Goal: Task Accomplishment & Management: Use online tool/utility

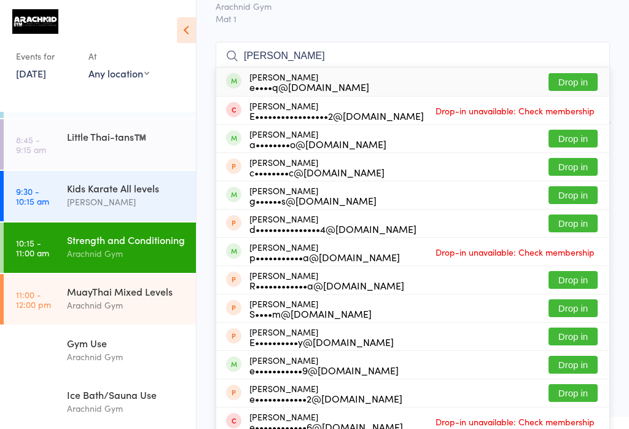
scroll to position [134, 0]
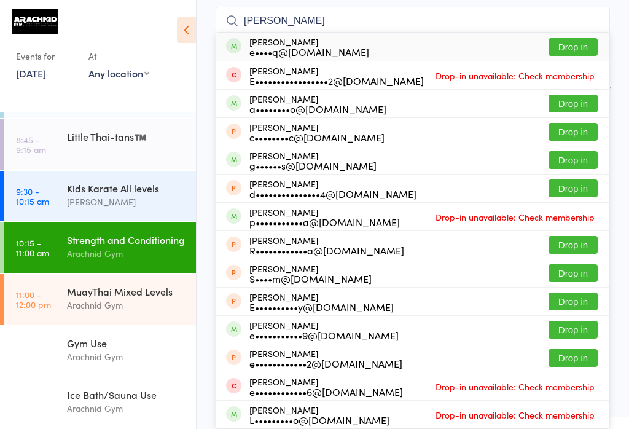
type input "[PERSON_NAME]"
click at [578, 38] on button "Drop in" at bounding box center [573, 47] width 49 height 18
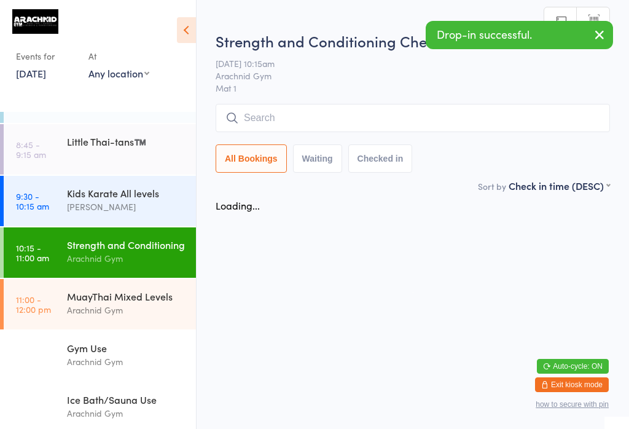
scroll to position [0, 0]
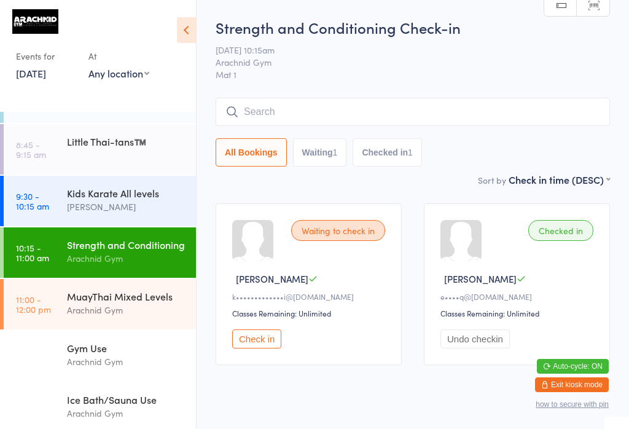
click at [275, 348] on button "Check in" at bounding box center [256, 338] width 49 height 19
click at [117, 317] on div "Arachnid Gym" at bounding box center [126, 310] width 119 height 14
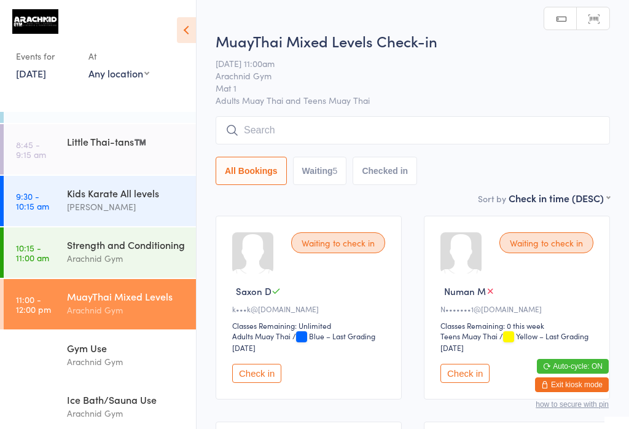
click at [328, 129] on input "search" at bounding box center [413, 130] width 394 height 28
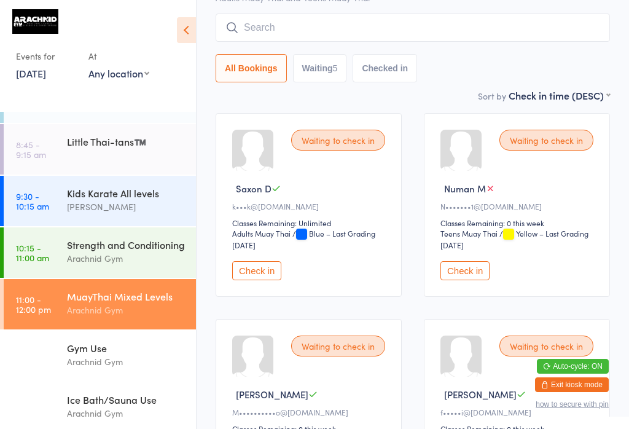
scroll to position [117, 0]
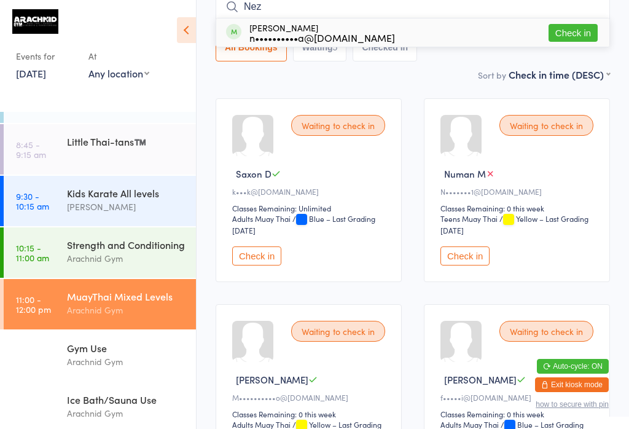
type input "Nez"
click at [568, 38] on button "Check in" at bounding box center [573, 33] width 49 height 18
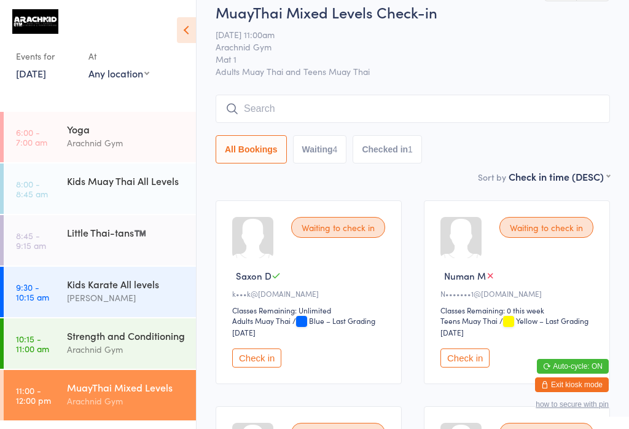
scroll to position [1, 0]
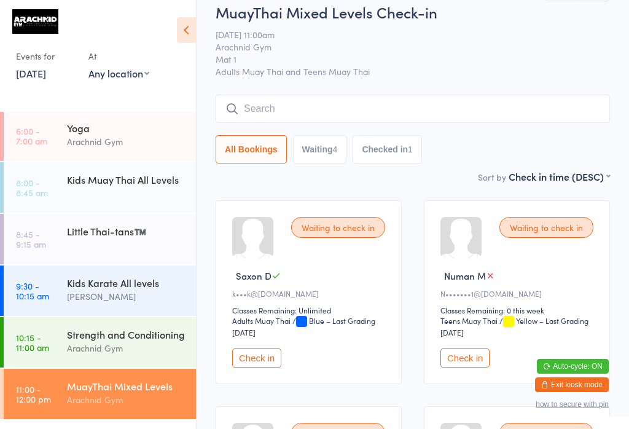
click at [46, 173] on link "8:00 - 8:45 am Kids Muay Thai All Levels" at bounding box center [100, 187] width 192 height 50
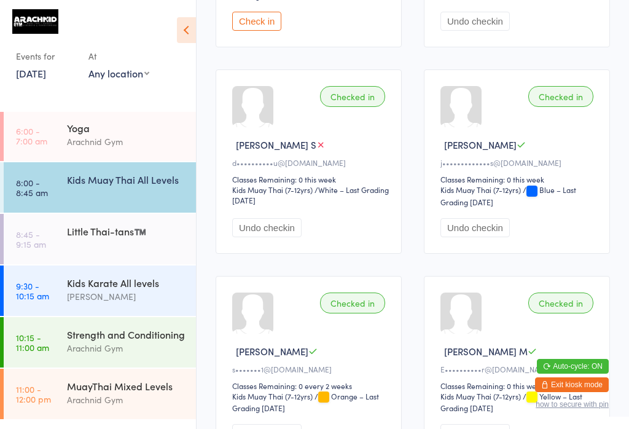
scroll to position [542, 0]
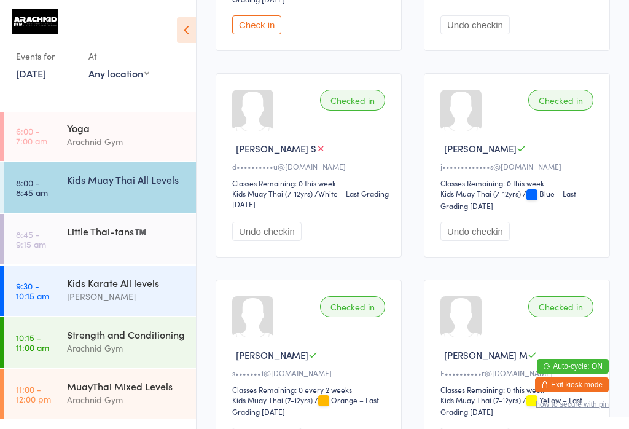
click at [61, 284] on link "9:30 - 10:15 am Kids Karate All levels [PERSON_NAME]" at bounding box center [100, 290] width 192 height 50
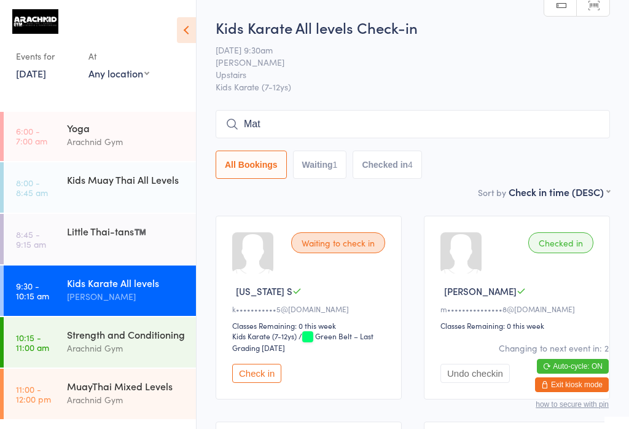
type input "[PERSON_NAME]"
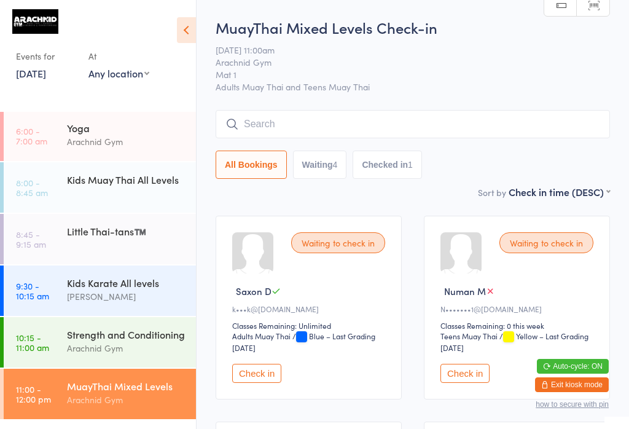
click at [401, 164] on button "Checked in 1" at bounding box center [387, 165] width 69 height 28
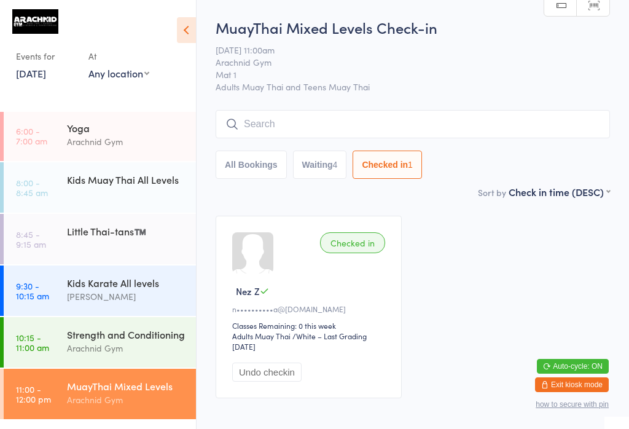
click at [253, 115] on input "search" at bounding box center [413, 124] width 394 height 28
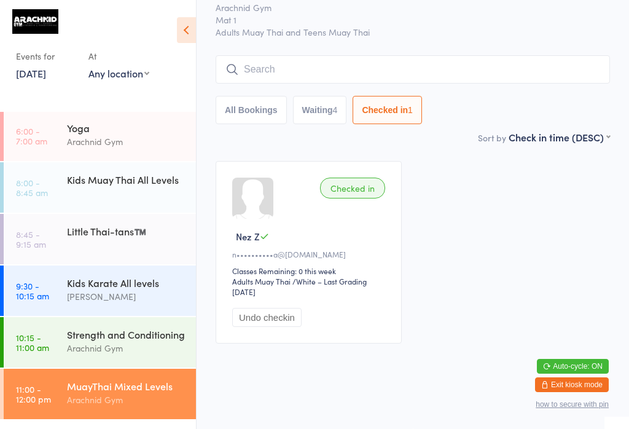
scroll to position [111, 0]
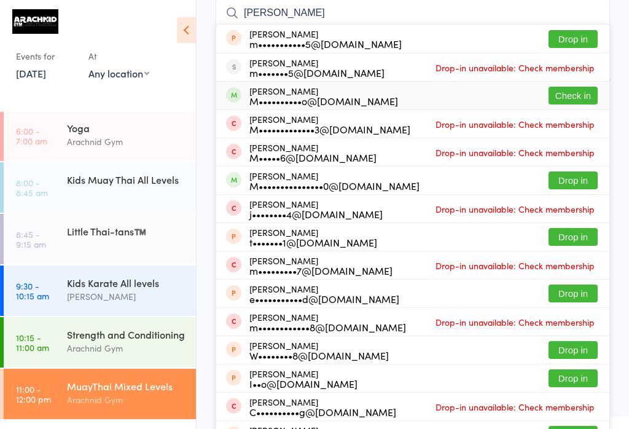
type input "[PERSON_NAME]"
click at [567, 88] on button "Check in" at bounding box center [573, 96] width 49 height 18
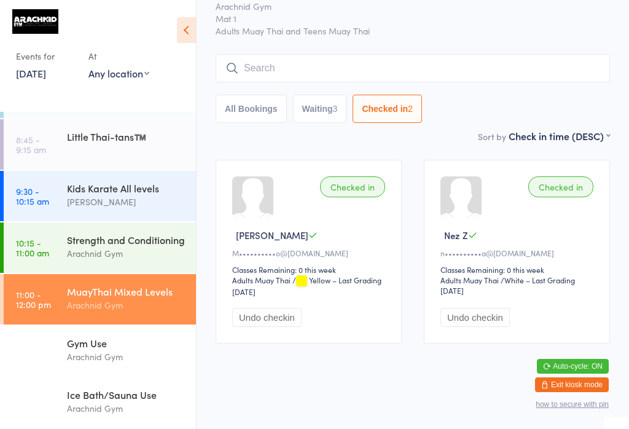
scroll to position [110, 0]
click at [65, 299] on link "11:00 - 12:00 pm MuayThai Mixed Levels Arachnid Gym" at bounding box center [100, 299] width 192 height 50
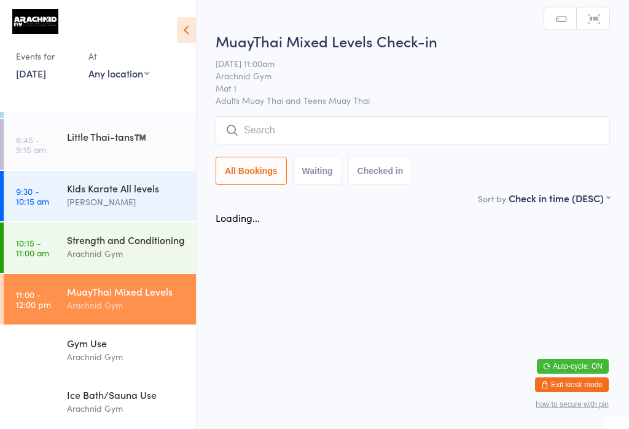
scroll to position [0, 0]
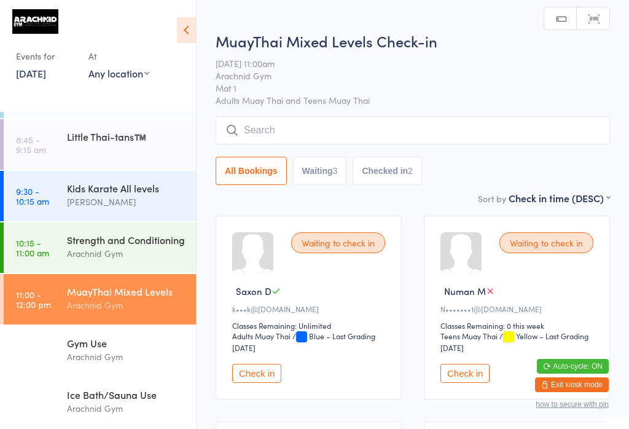
click at [512, 135] on input "search" at bounding box center [413, 130] width 394 height 28
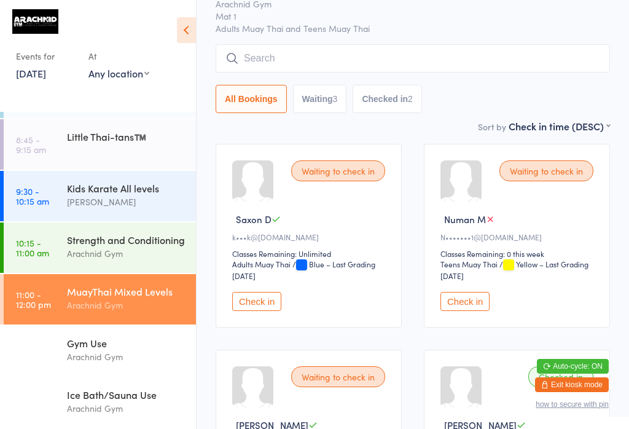
scroll to position [117, 0]
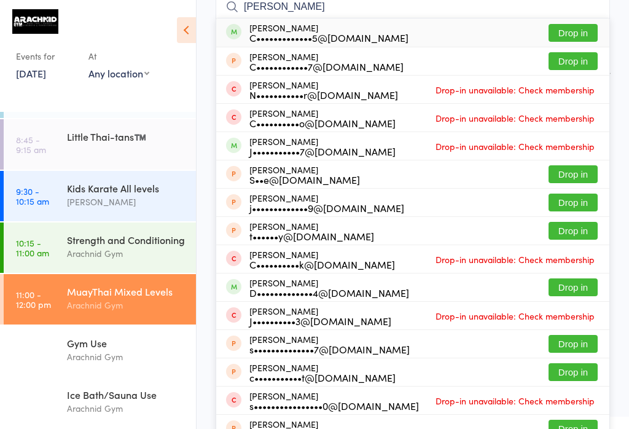
type input "[PERSON_NAME]"
click at [579, 22] on div "[PERSON_NAME] C•••••••••••••5@[DOMAIN_NAME] Drop in" at bounding box center [412, 32] width 393 height 28
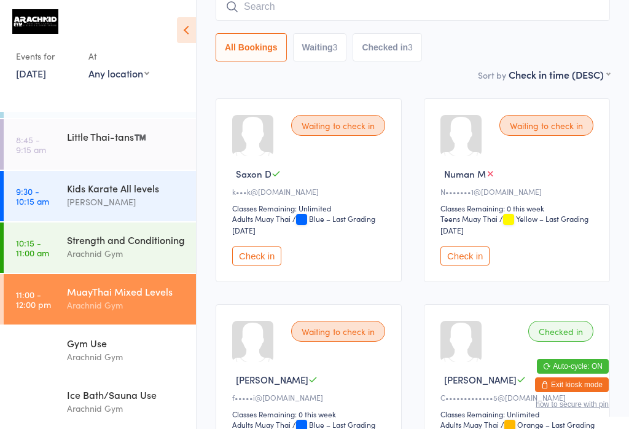
click at [374, 7] on input "search" at bounding box center [413, 7] width 394 height 28
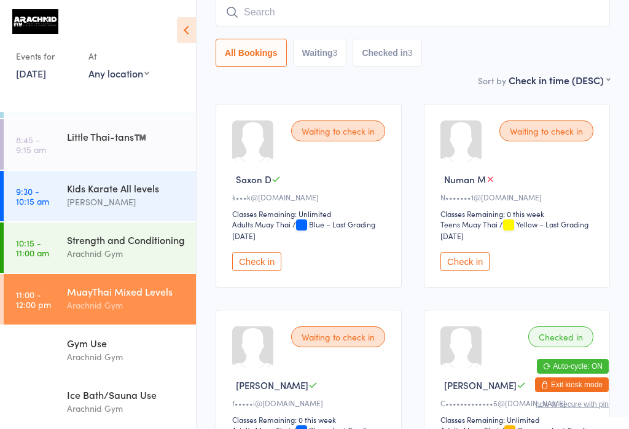
scroll to position [111, 0]
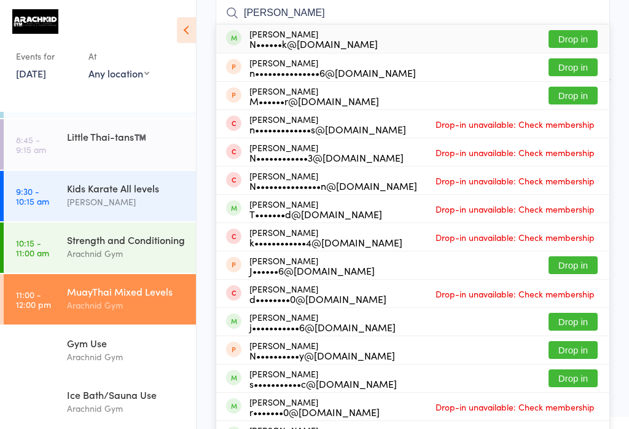
type input "[PERSON_NAME]"
click at [585, 35] on button "Drop in" at bounding box center [573, 39] width 49 height 18
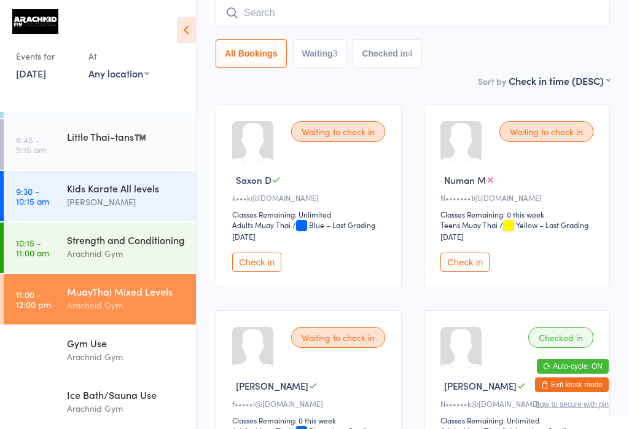
click at [301, 2] on input "search" at bounding box center [413, 13] width 394 height 28
click at [365, 10] on input "search" at bounding box center [413, 13] width 394 height 28
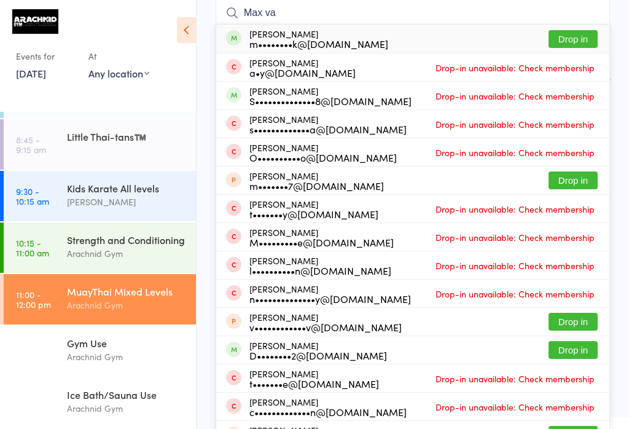
type input "Max va"
click at [582, 33] on button "Drop in" at bounding box center [573, 39] width 49 height 18
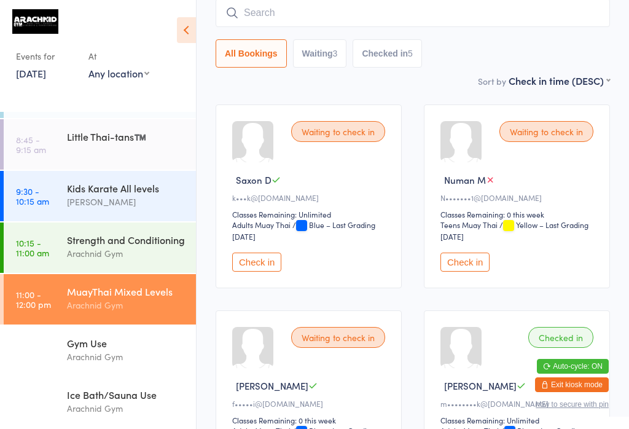
click at [464, 25] on input "search" at bounding box center [413, 13] width 394 height 28
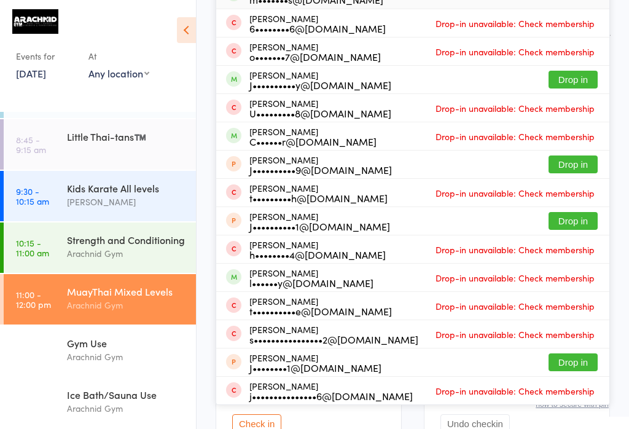
scroll to position [91, 0]
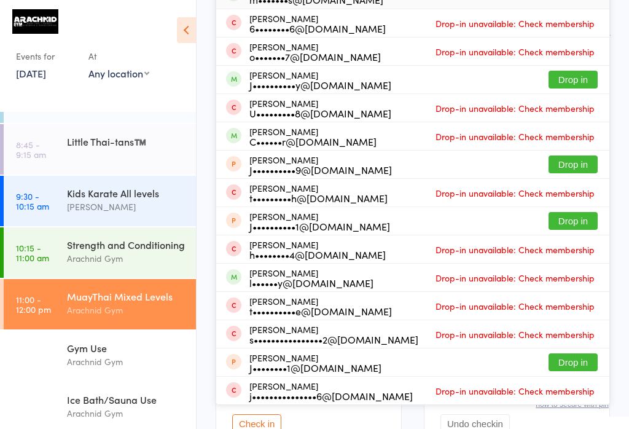
type input "Jack"
click at [570, 84] on button "Drop in" at bounding box center [573, 80] width 49 height 18
